Goal: Information Seeking & Learning: Learn about a topic

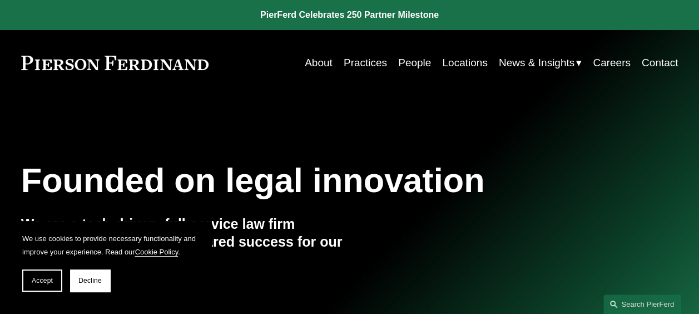
click at [408, 68] on link "People" at bounding box center [414, 62] width 33 height 21
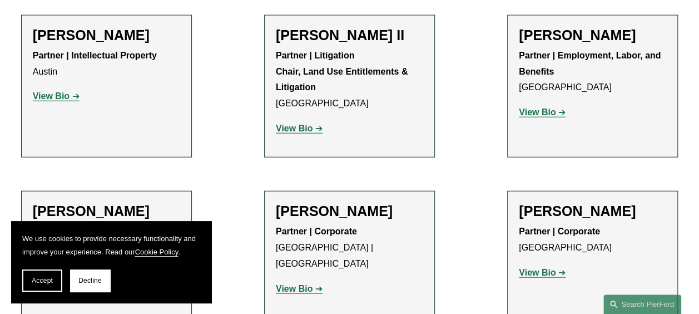
scroll to position [1390, 0]
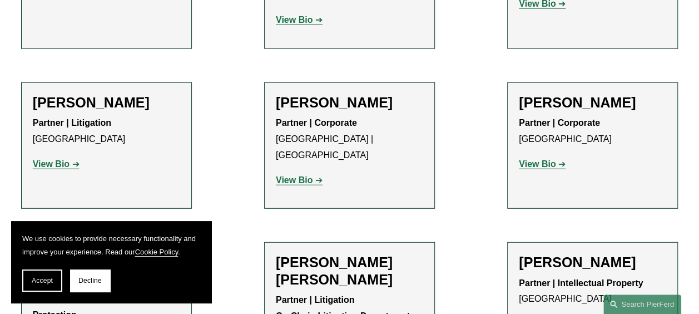
click at [301, 175] on strong "View Bio" at bounding box center [294, 179] width 37 height 9
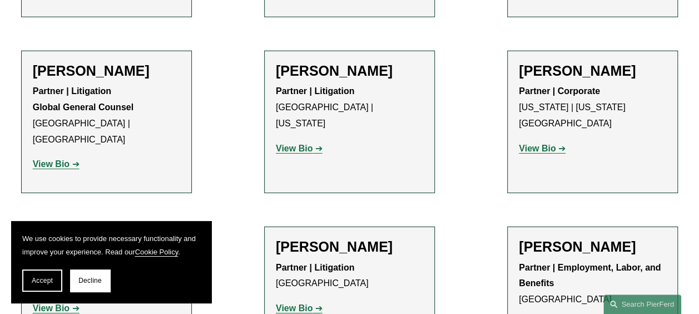
scroll to position [6005, 0]
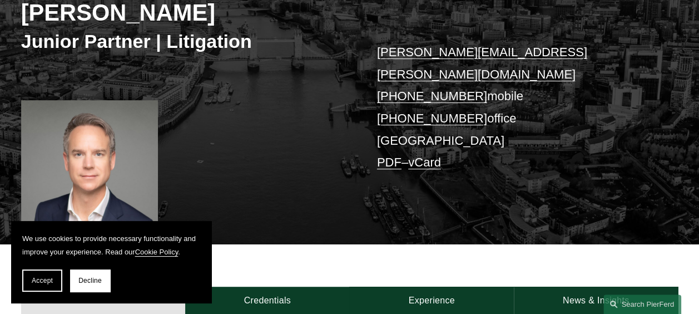
scroll to position [222, 0]
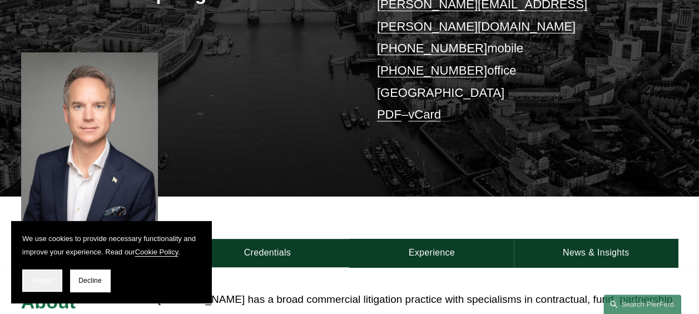
click at [27, 280] on button "Accept" at bounding box center [42, 280] width 40 height 22
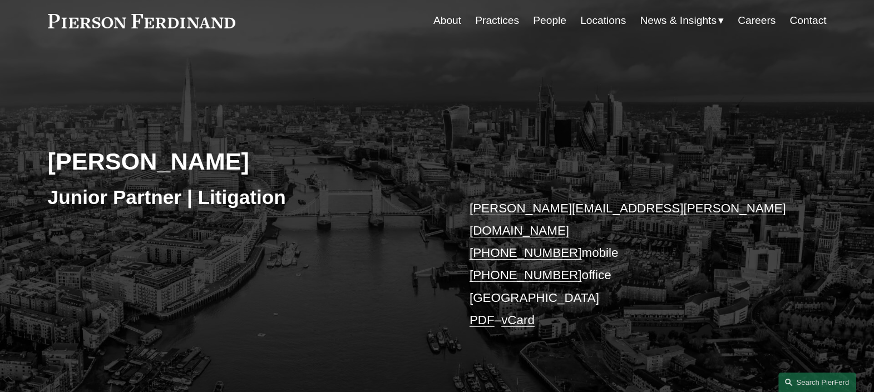
scroll to position [0, 0]
